Goal: Task Accomplishment & Management: Use online tool/utility

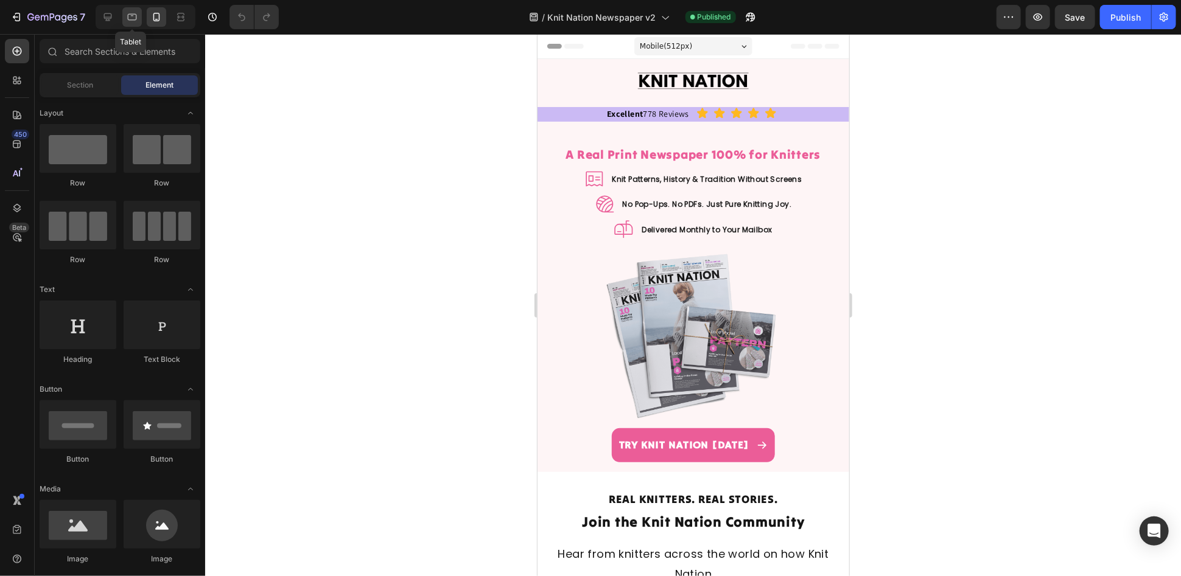
click at [131, 12] on icon at bounding box center [132, 17] width 12 height 12
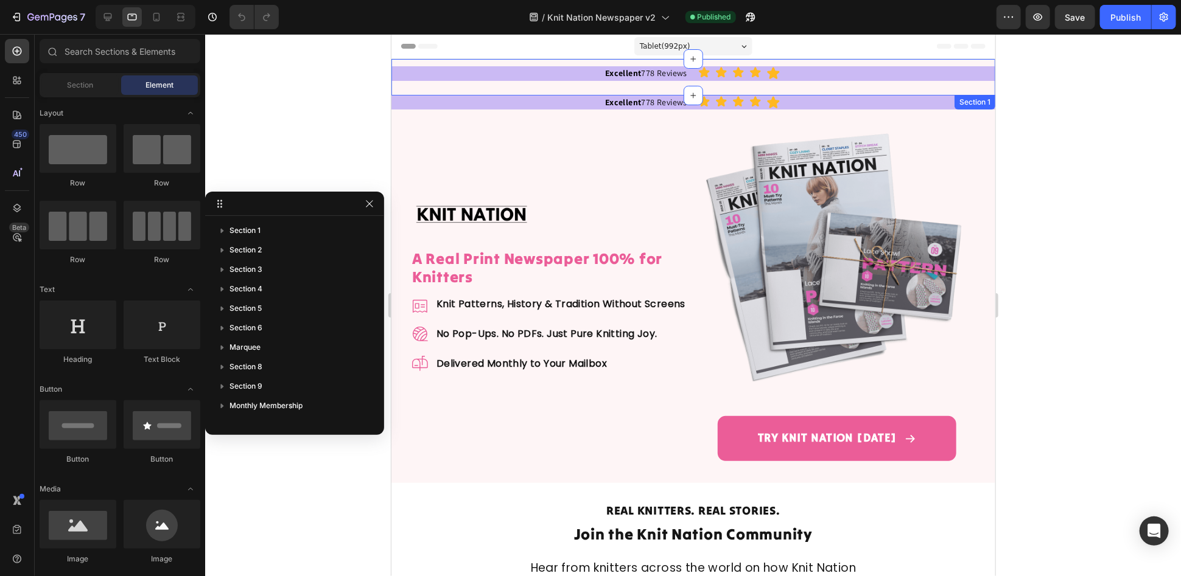
click at [415, 61] on div "Excellent 778 Reviews Text Block Icon Icon Icon Icon Icon Icon List Hoz Row Sec…" at bounding box center [693, 76] width 604 height 37
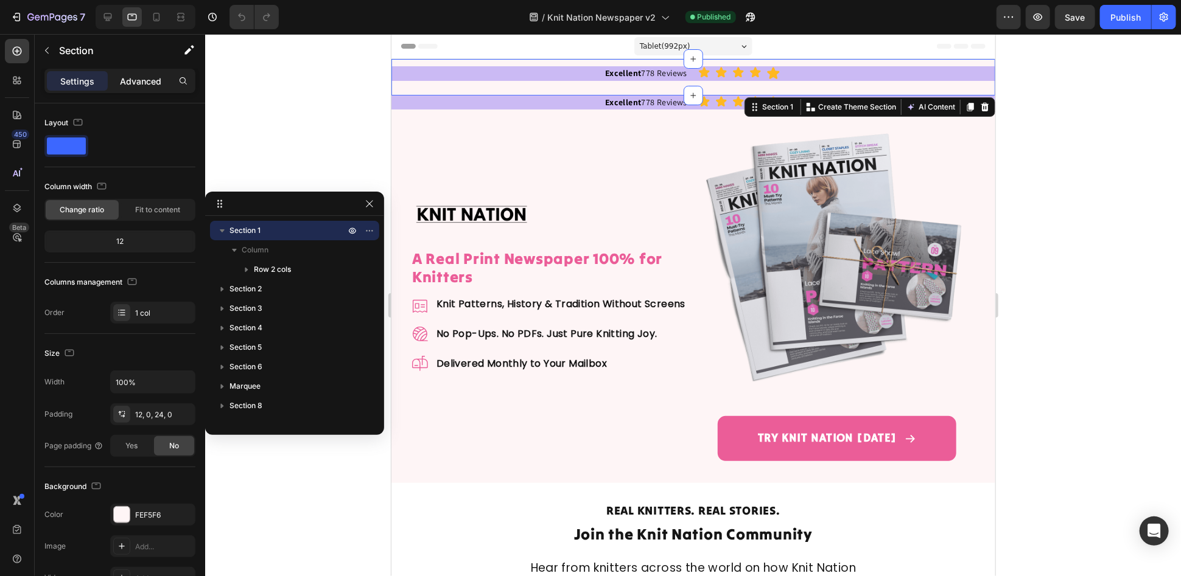
click at [130, 86] on p "Advanced" at bounding box center [140, 81] width 41 height 13
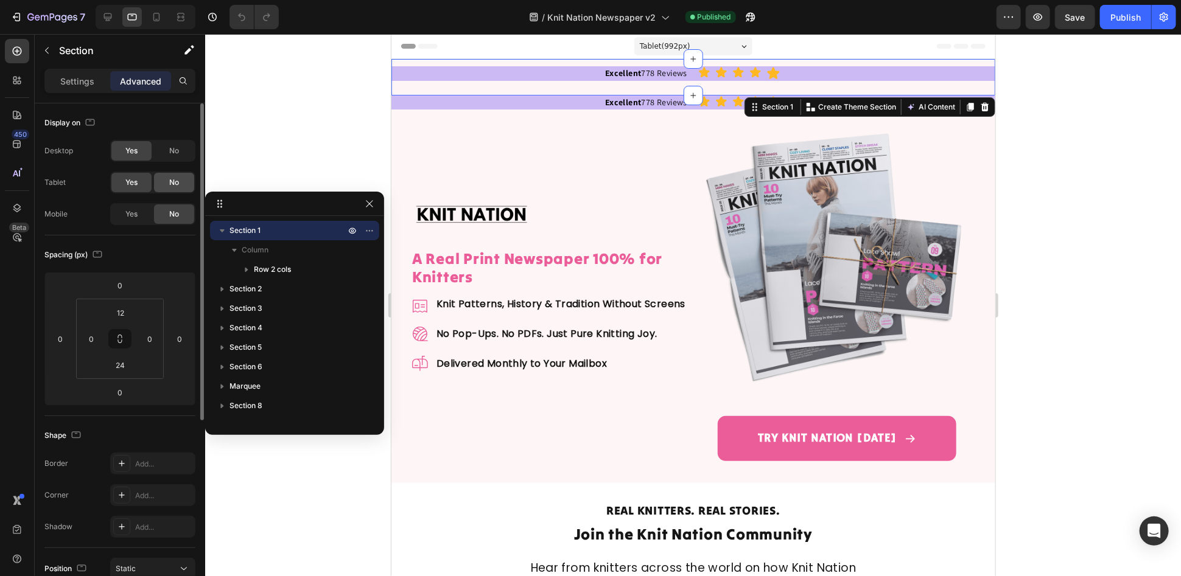
click at [166, 180] on div "No" at bounding box center [174, 182] width 40 height 19
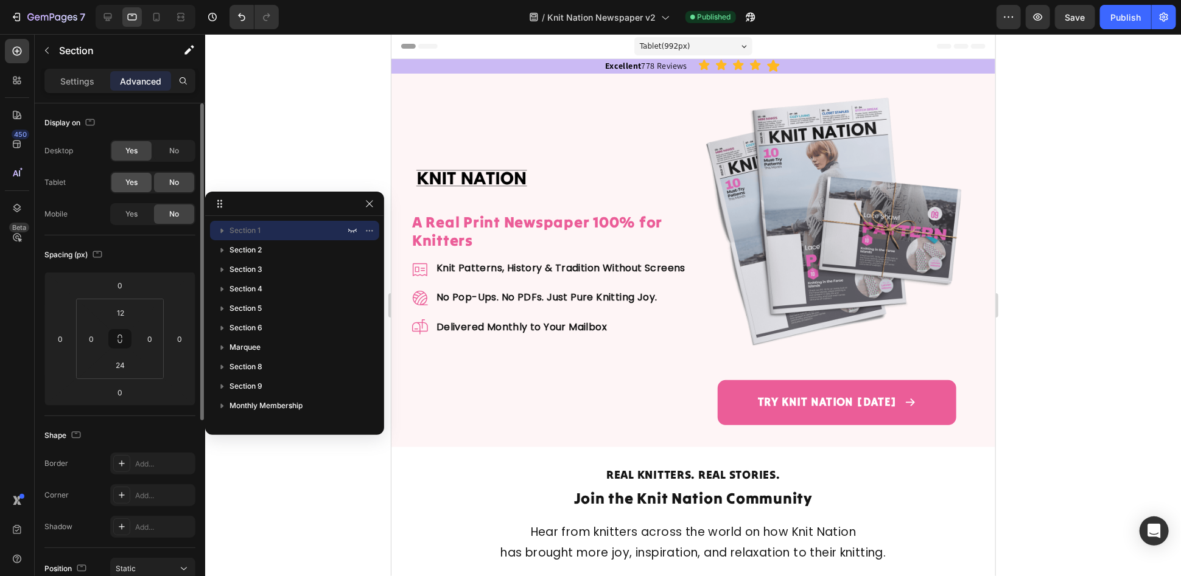
click at [130, 181] on span "Yes" at bounding box center [131, 182] width 12 height 11
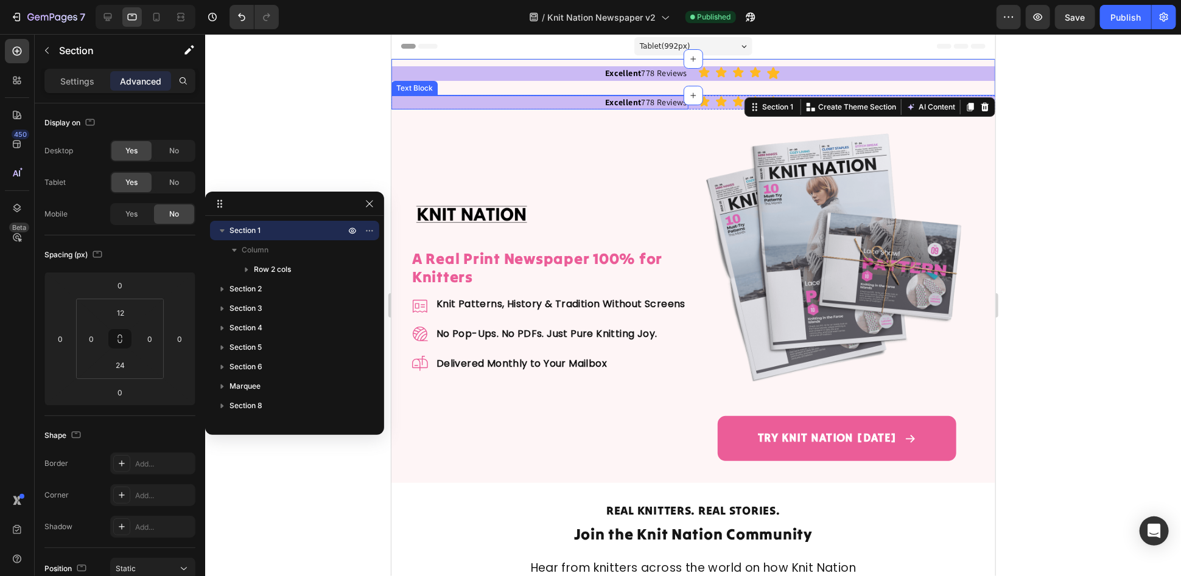
click at [466, 102] on p "Excellent 778 Reviews" at bounding box center [539, 102] width 295 height 12
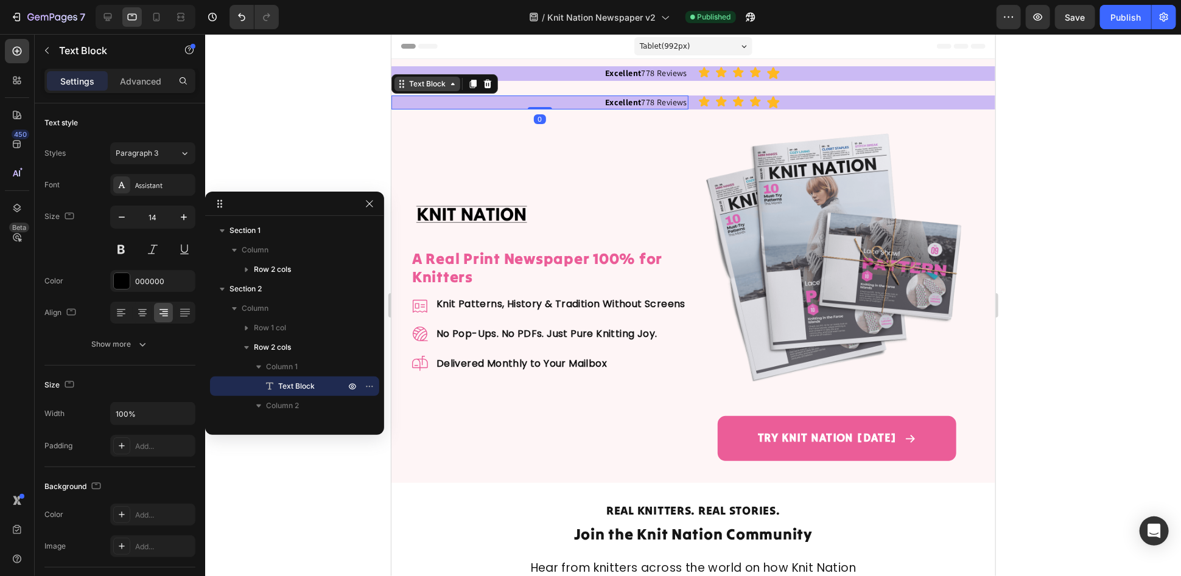
click at [426, 84] on div "Text Block" at bounding box center [426, 83] width 41 height 11
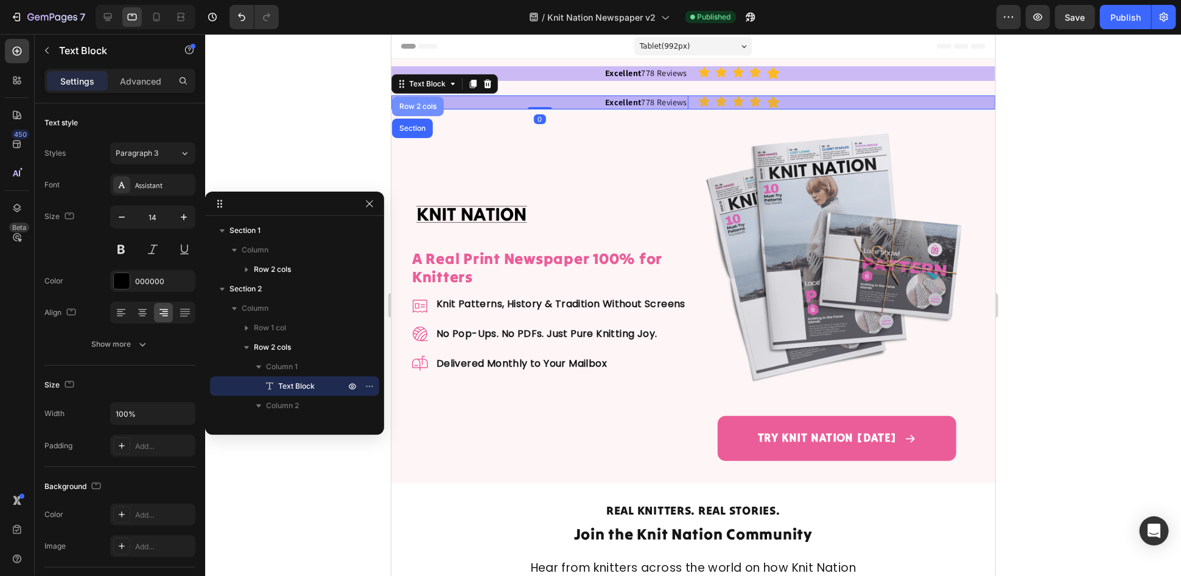
drag, startPoint x: 441, startPoint y: 107, endPoint x: 435, endPoint y: 108, distance: 6.2
click at [438, 106] on div "Row 2 cols" at bounding box center [417, 105] width 42 height 7
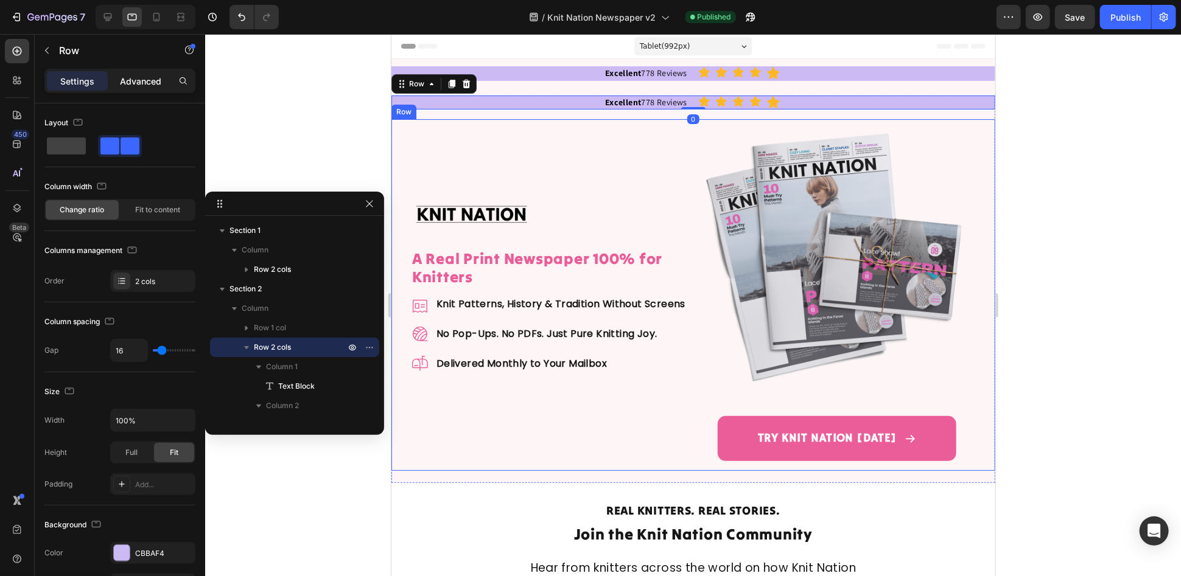
click at [157, 84] on p "Advanced" at bounding box center [140, 81] width 41 height 13
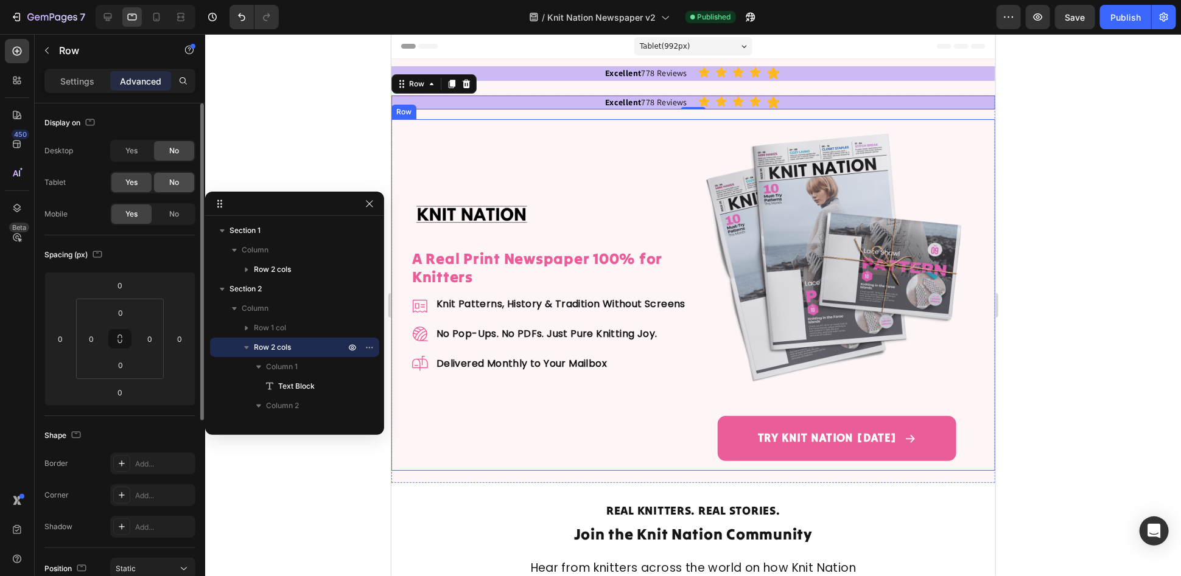
click at [171, 188] on div "No" at bounding box center [174, 182] width 40 height 19
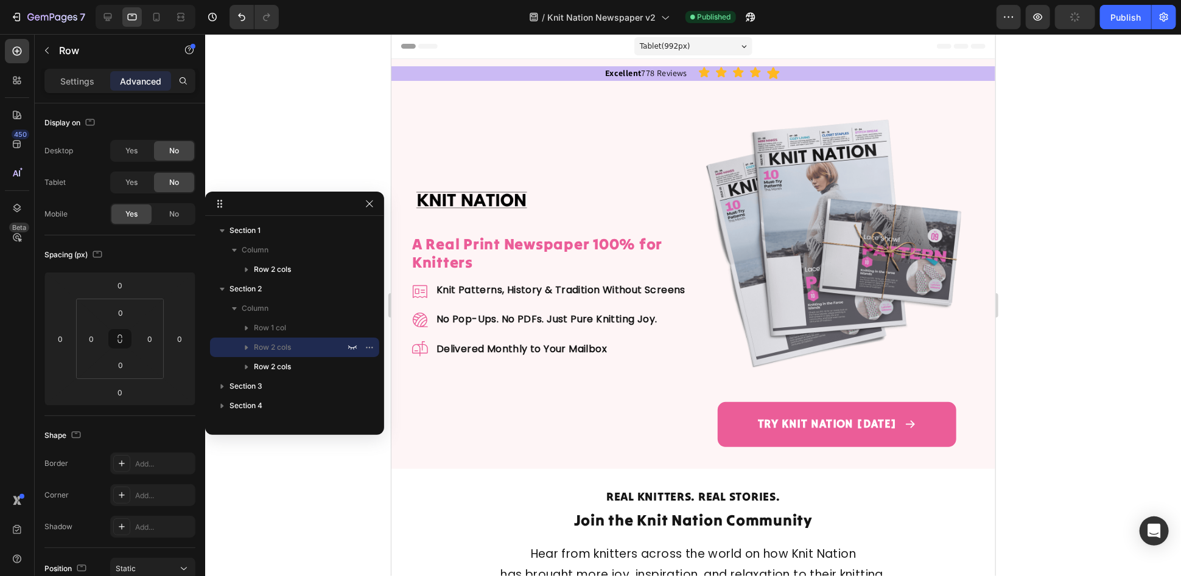
click at [1075, 145] on div at bounding box center [693, 305] width 976 height 542
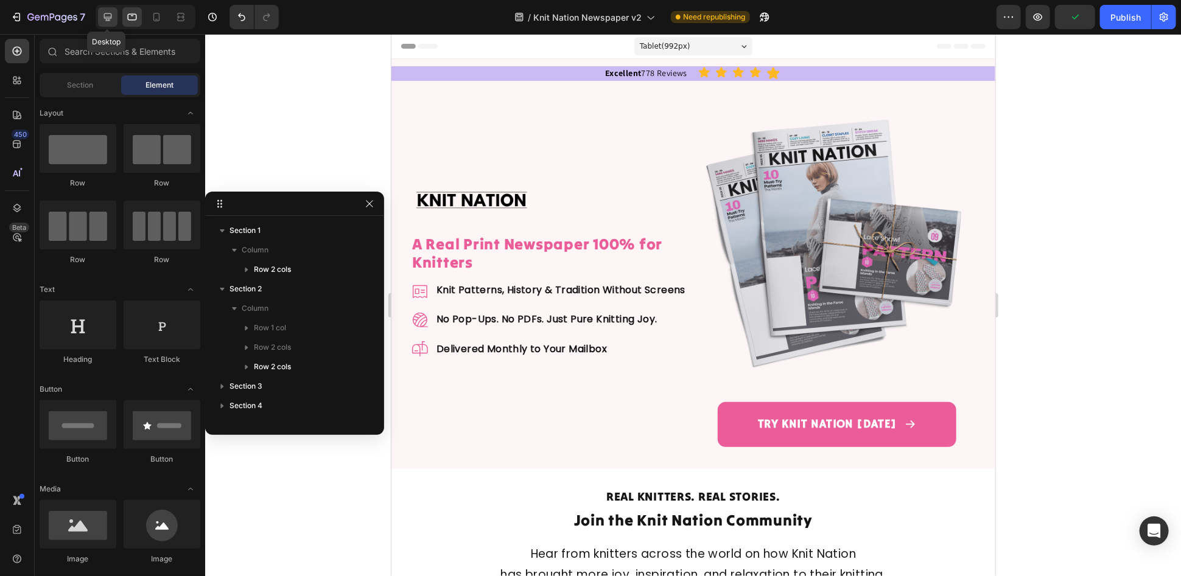
click at [113, 23] on div at bounding box center [107, 16] width 19 height 19
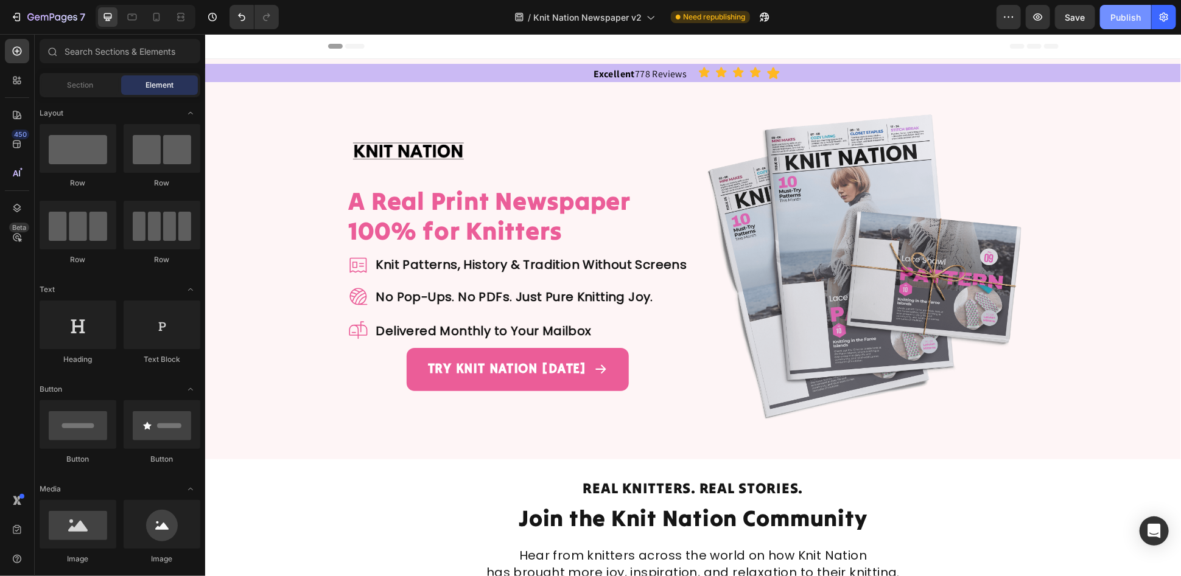
click at [1133, 19] on div "Publish" at bounding box center [1125, 17] width 30 height 13
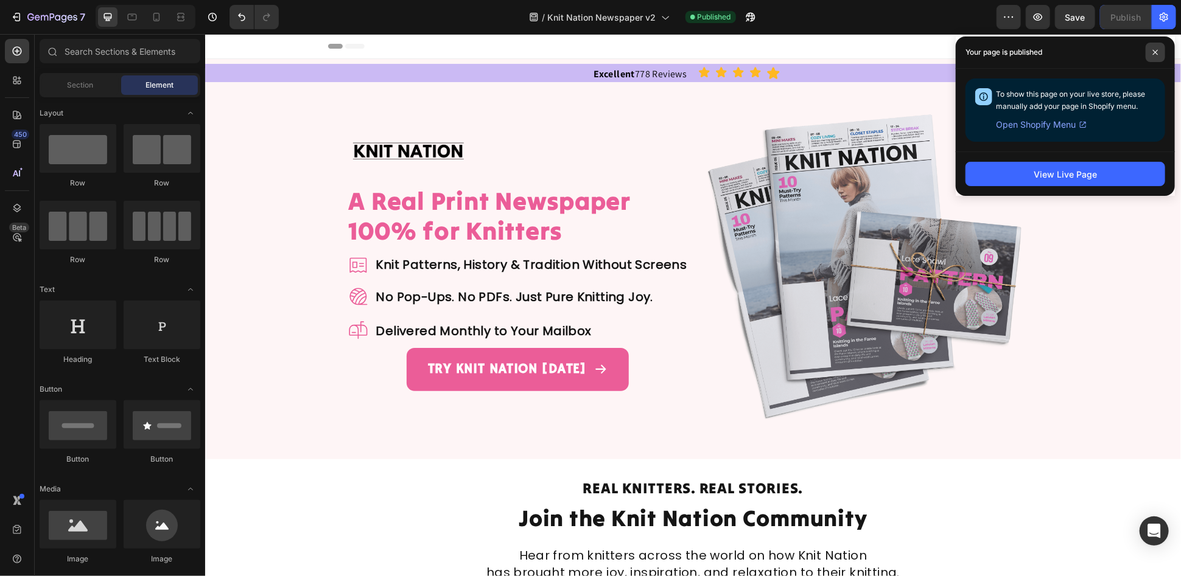
click at [1160, 51] on span at bounding box center [1155, 52] width 19 height 19
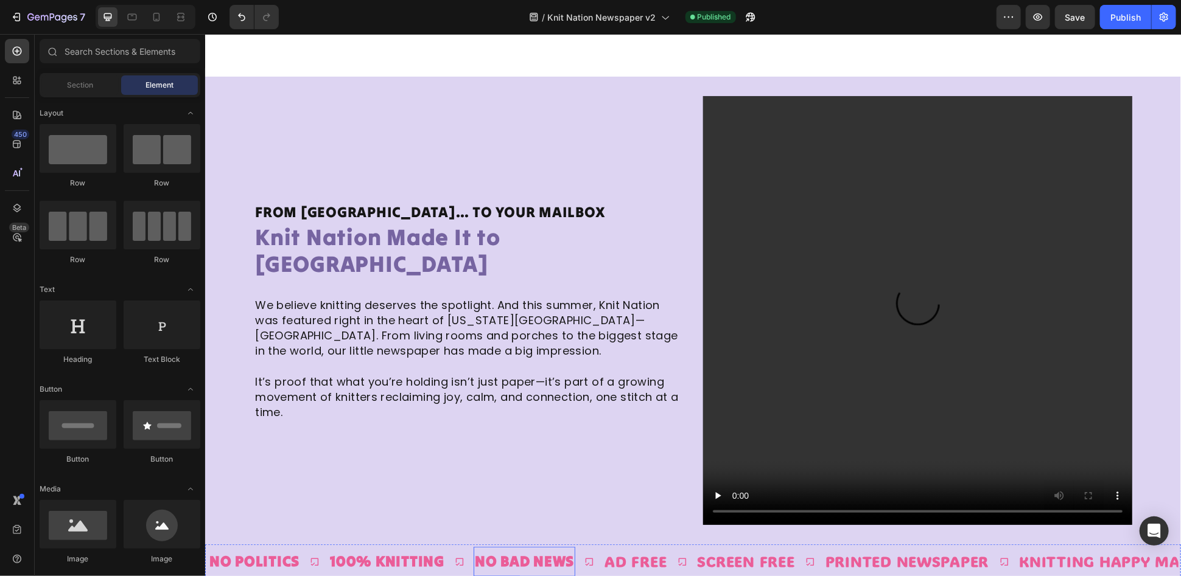
scroll to position [3607, 0]
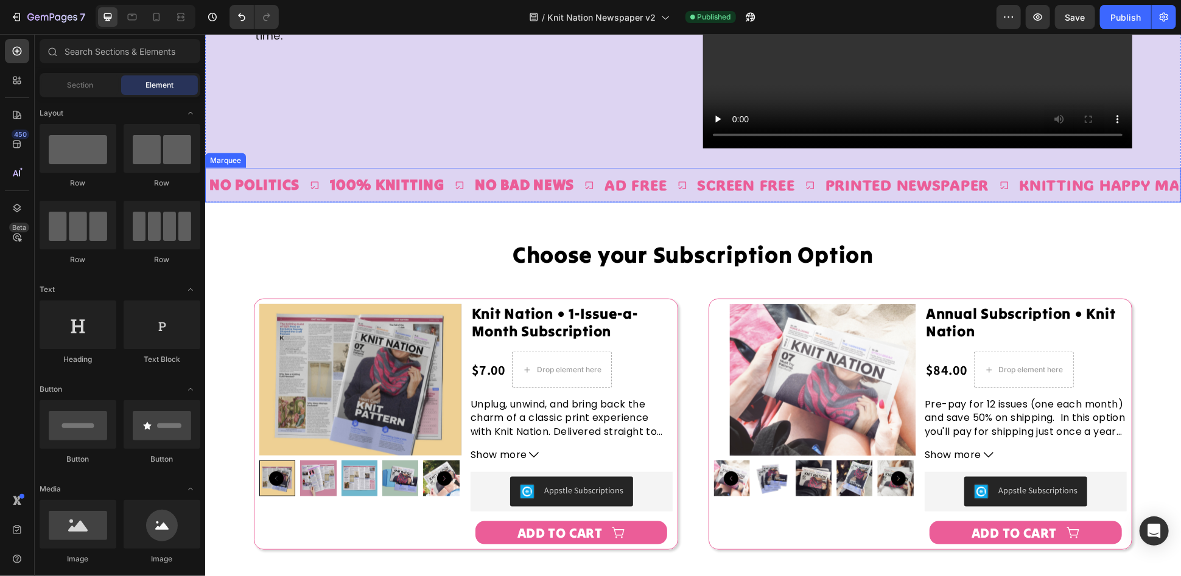
click at [470, 194] on div "NO Politics Text Block 100% Knitting Text Block No Bad News Text Block AD Free …" at bounding box center [693, 184] width 976 height 35
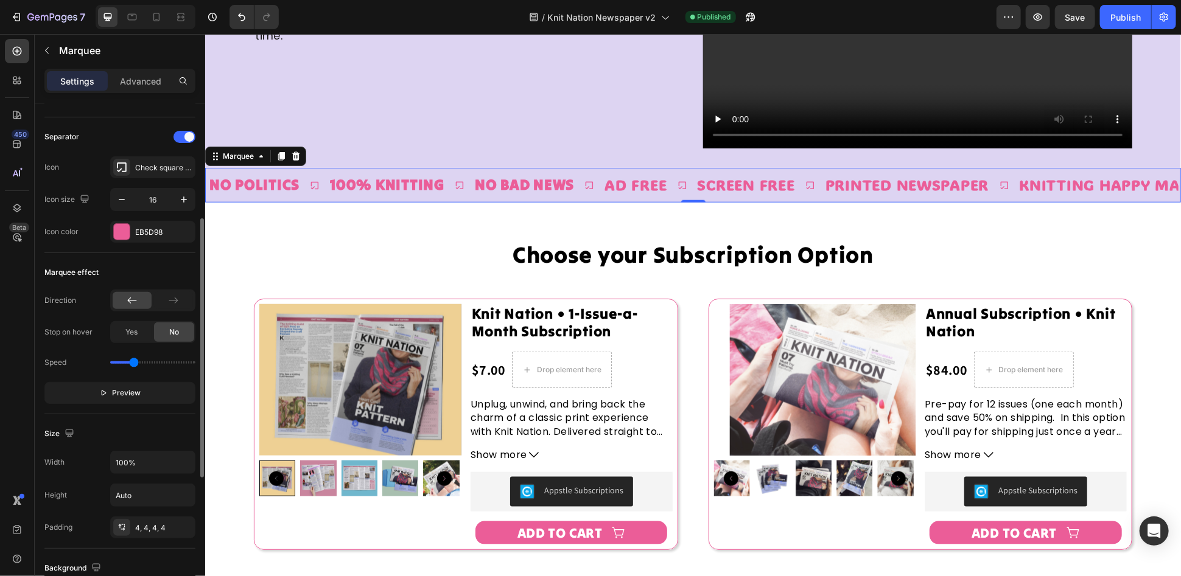
scroll to position [0, 0]
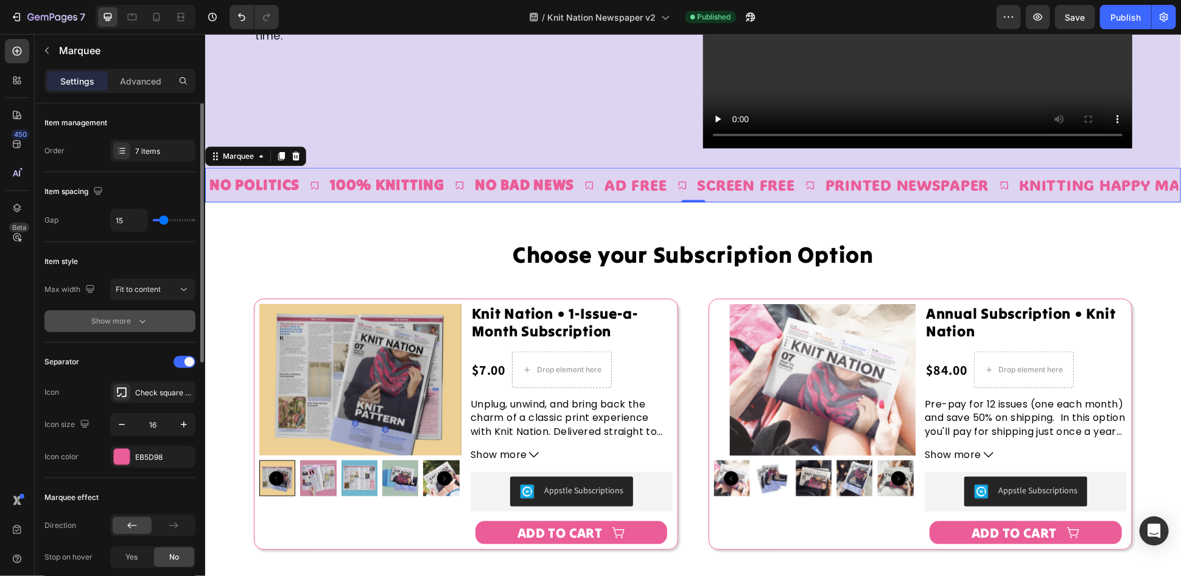
click at [147, 322] on icon "button" at bounding box center [142, 321] width 12 height 12
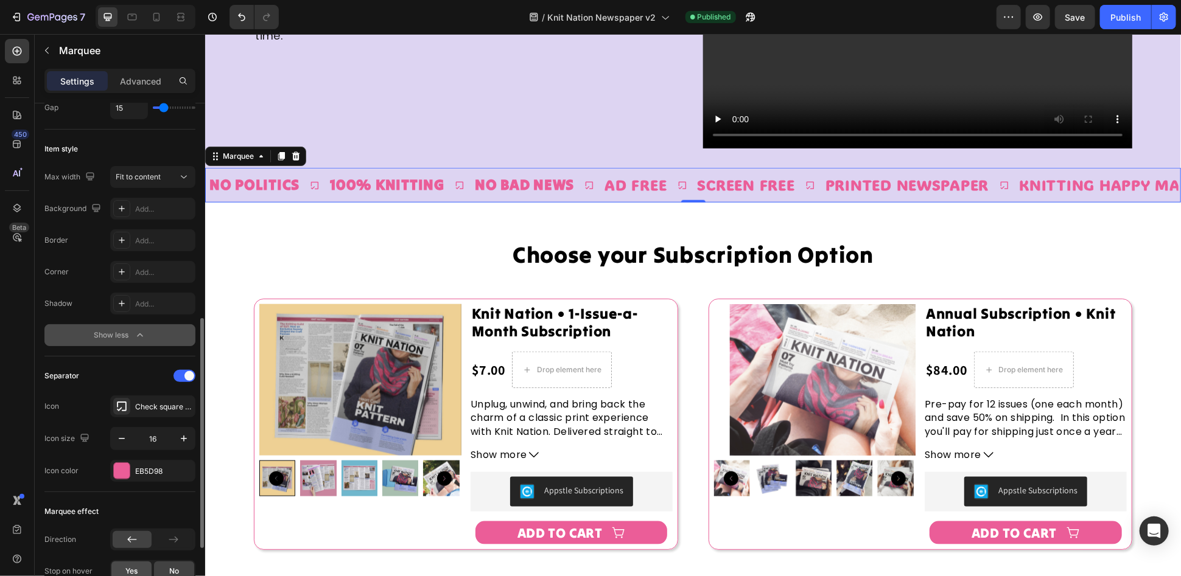
scroll to position [338, 0]
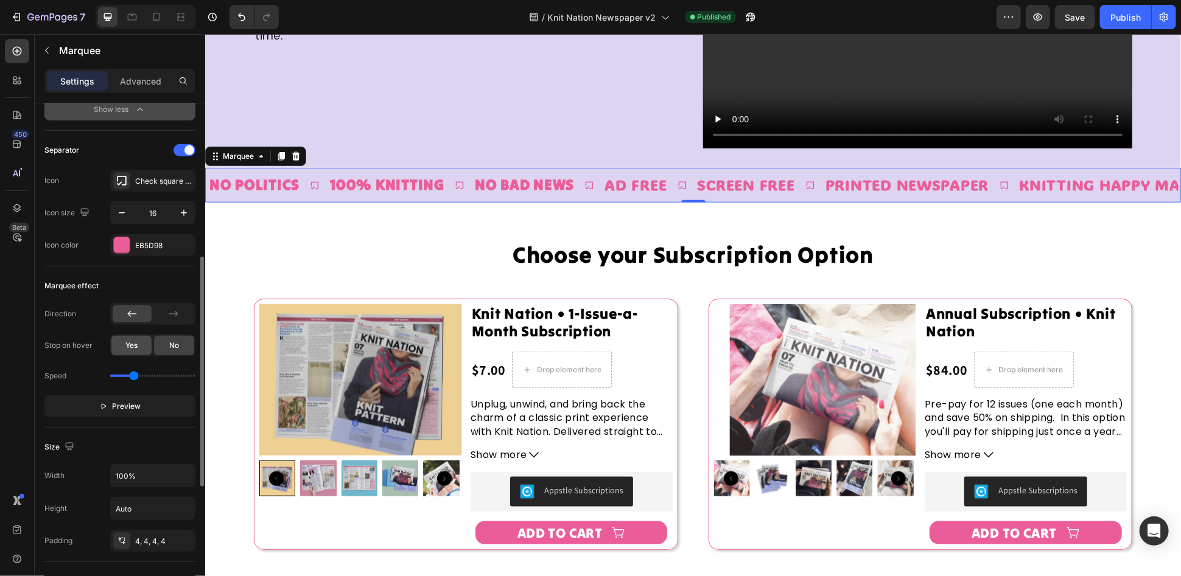
click at [142, 342] on div "Yes" at bounding box center [131, 345] width 40 height 19
click at [159, 345] on div "No" at bounding box center [174, 345] width 40 height 19
click at [130, 406] on span "Preview" at bounding box center [127, 407] width 29 height 12
click at [141, 346] on div "Yes" at bounding box center [131, 345] width 40 height 19
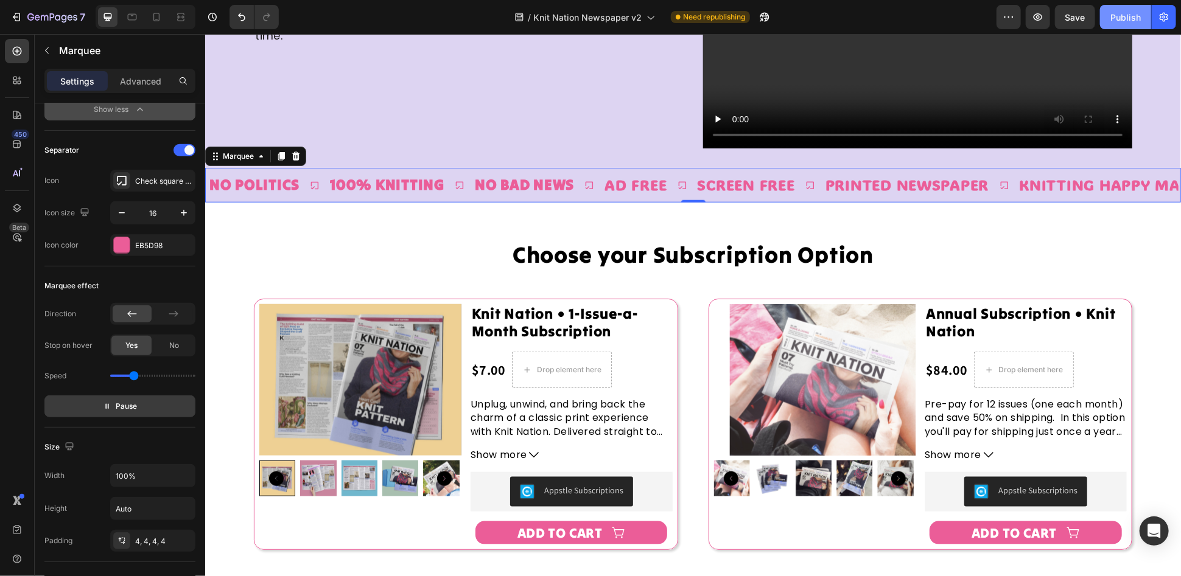
click at [1121, 12] on div "Publish" at bounding box center [1125, 17] width 30 height 13
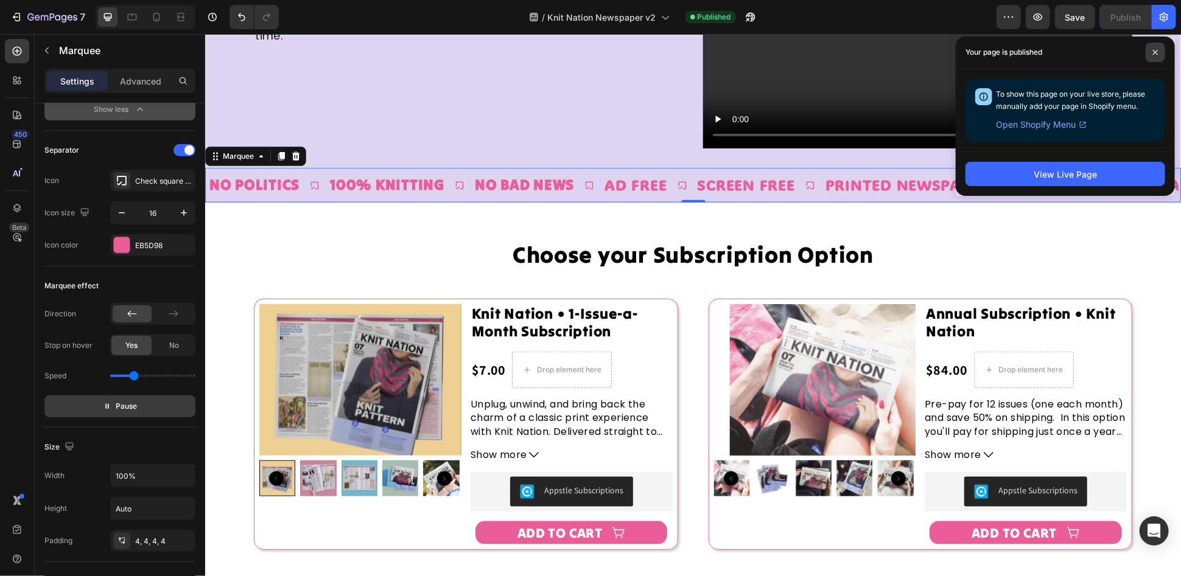
click at [1155, 56] on span at bounding box center [1155, 52] width 19 height 19
